Goal: Navigation & Orientation: Find specific page/section

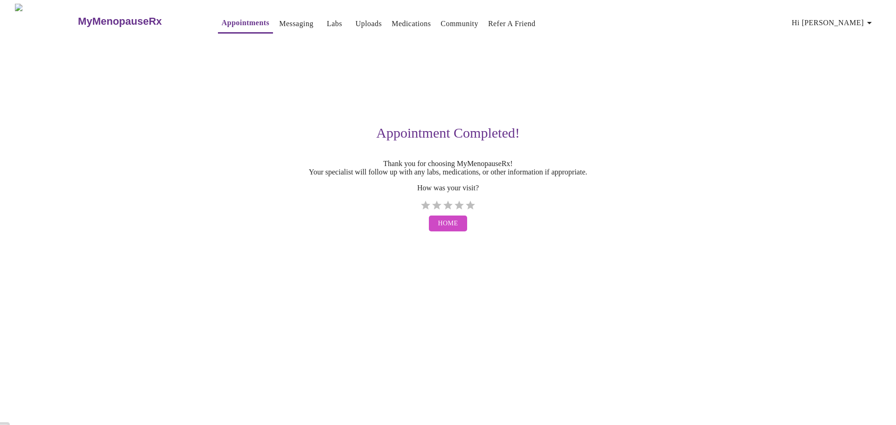
click at [392, 21] on link "Medications" at bounding box center [411, 23] width 39 height 13
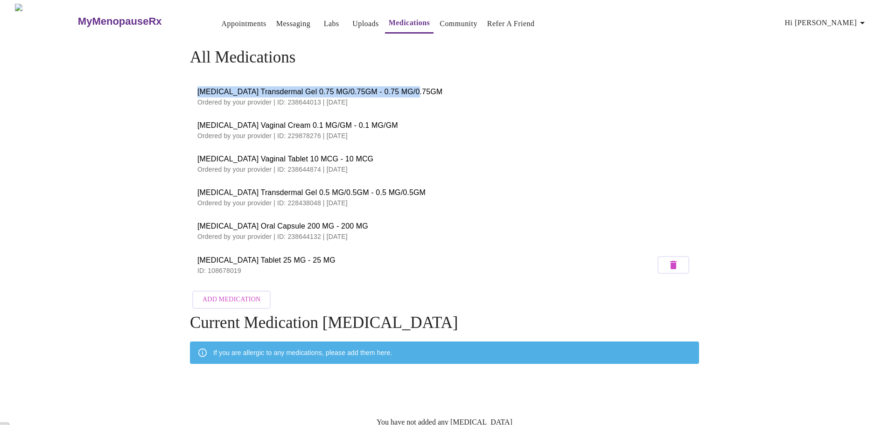
drag, startPoint x: 186, startPoint y: 88, endPoint x: 424, endPoint y: 89, distance: 238.0
click at [424, 89] on div "All Medications [MEDICAL_DATA] Transdermal Gel 0.75 MG/0.75GM - 0.75 MG/0.75GM …" at bounding box center [444, 254] width 597 height 413
click at [100, 21] on h3 "MyMenopauseRx" at bounding box center [120, 21] width 84 height 12
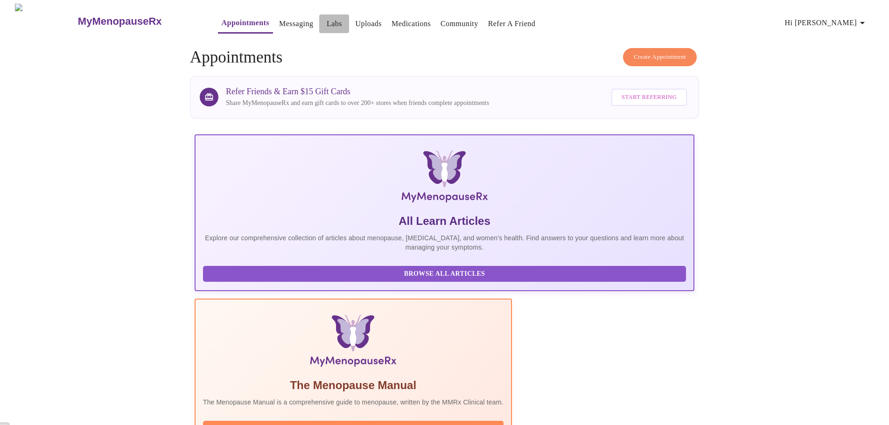
click at [327, 17] on link "Labs" at bounding box center [334, 23] width 15 height 13
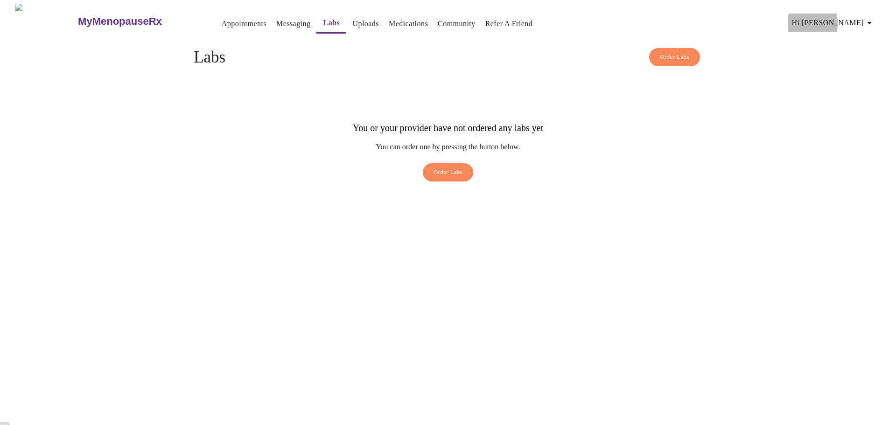
click at [840, 20] on span "Hi [PERSON_NAME]" at bounding box center [833, 22] width 83 height 13
click at [862, 38] on li "Billing" at bounding box center [858, 36] width 43 height 17
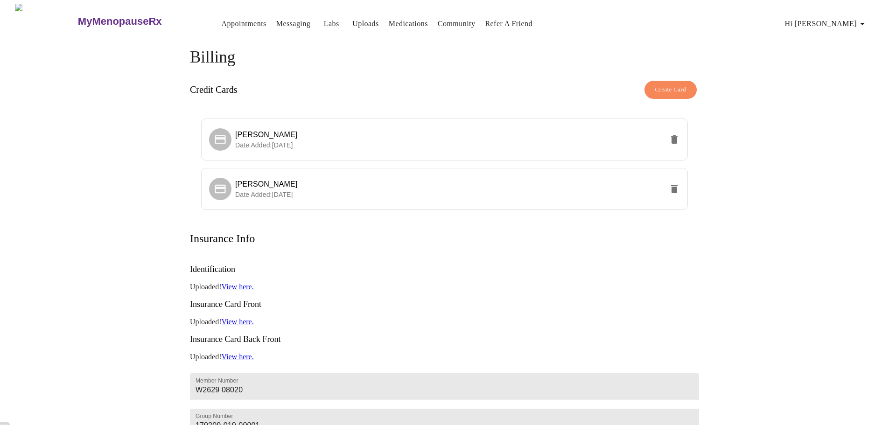
click at [856, 23] on span "Hi [PERSON_NAME]" at bounding box center [826, 23] width 83 height 13
click at [858, 57] on li "Invoices" at bounding box center [851, 53] width 43 height 17
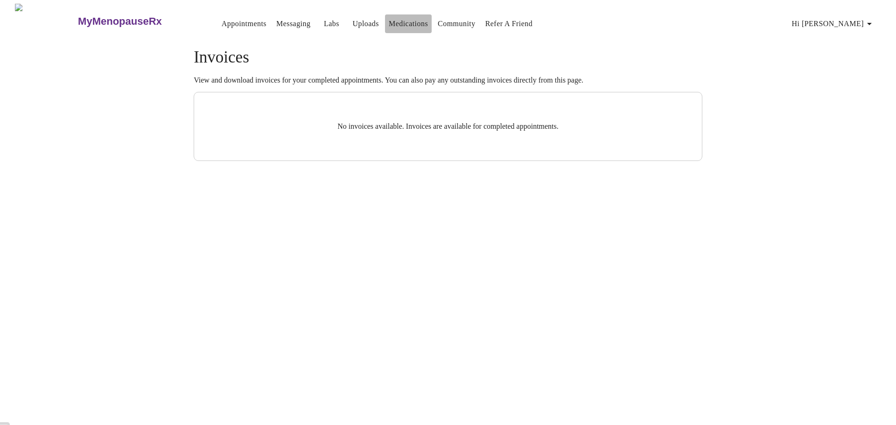
click at [389, 17] on link "Medications" at bounding box center [408, 23] width 39 height 13
